Goal: Check status: Check status

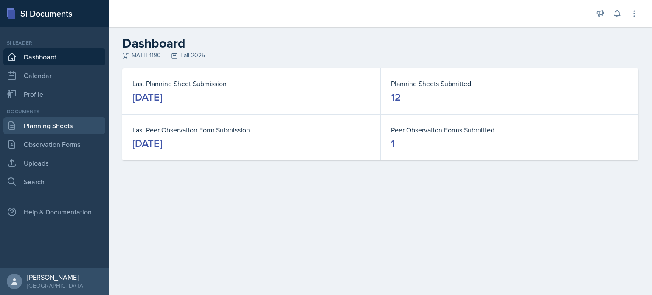
click at [68, 120] on link "Planning Sheets" at bounding box center [54, 125] width 102 height 17
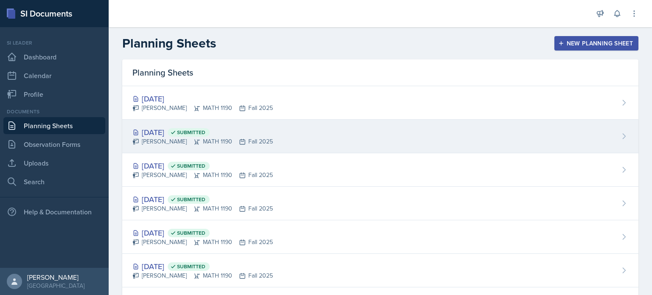
click at [210, 134] on span "Submitted" at bounding box center [189, 132] width 42 height 8
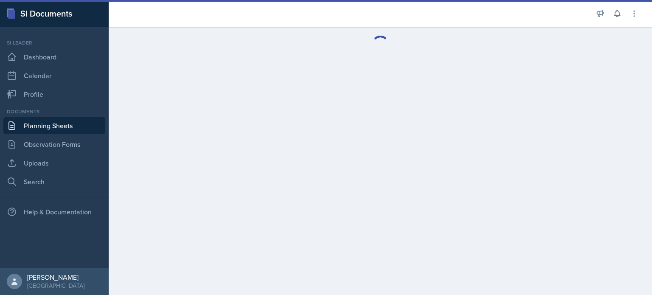
drag, startPoint x: 216, startPoint y: 117, endPoint x: 221, endPoint y: 112, distance: 6.9
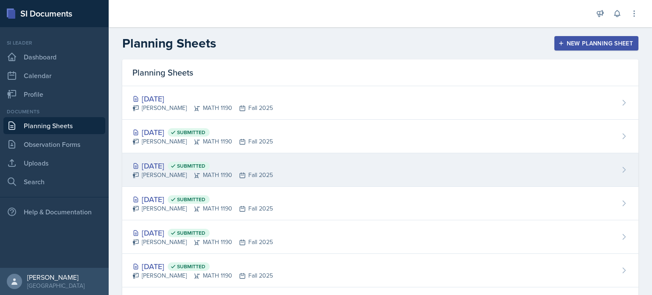
click at [289, 171] on div "[DATE] Submitted [PERSON_NAME] MATH 1190 Fall 2025" at bounding box center [380, 170] width 516 height 34
